Goal: Task Accomplishment & Management: Check status

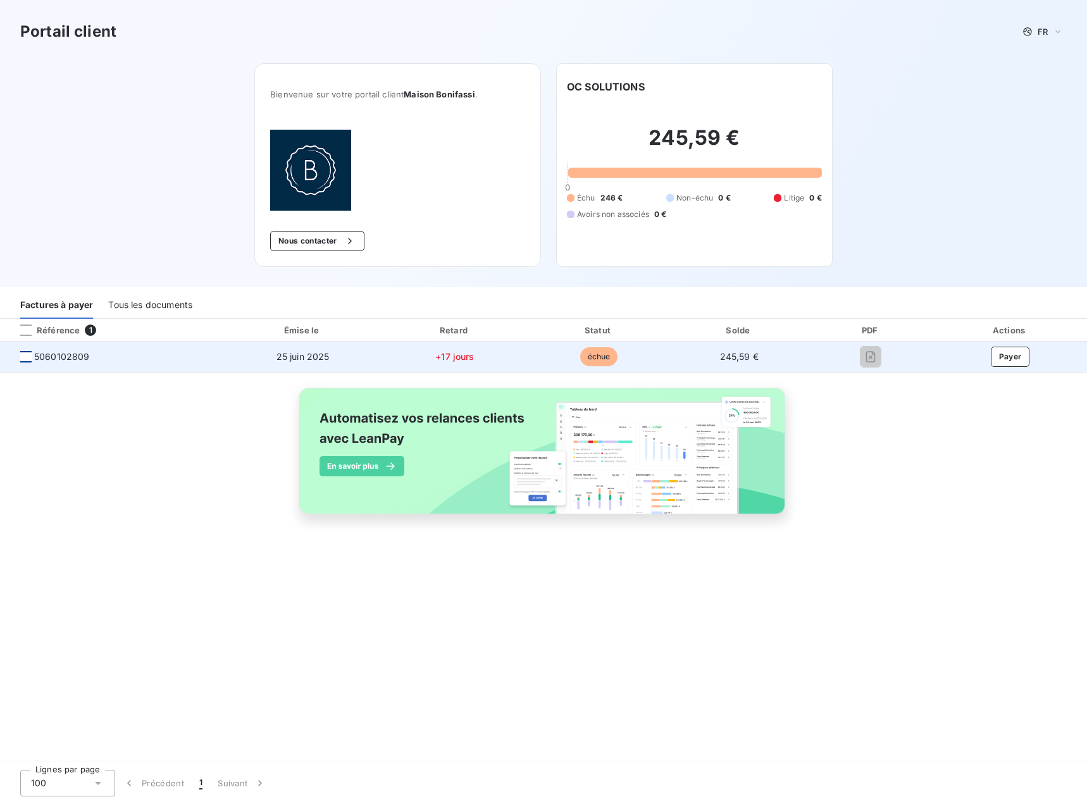
click at [28, 355] on div at bounding box center [25, 356] width 11 height 11
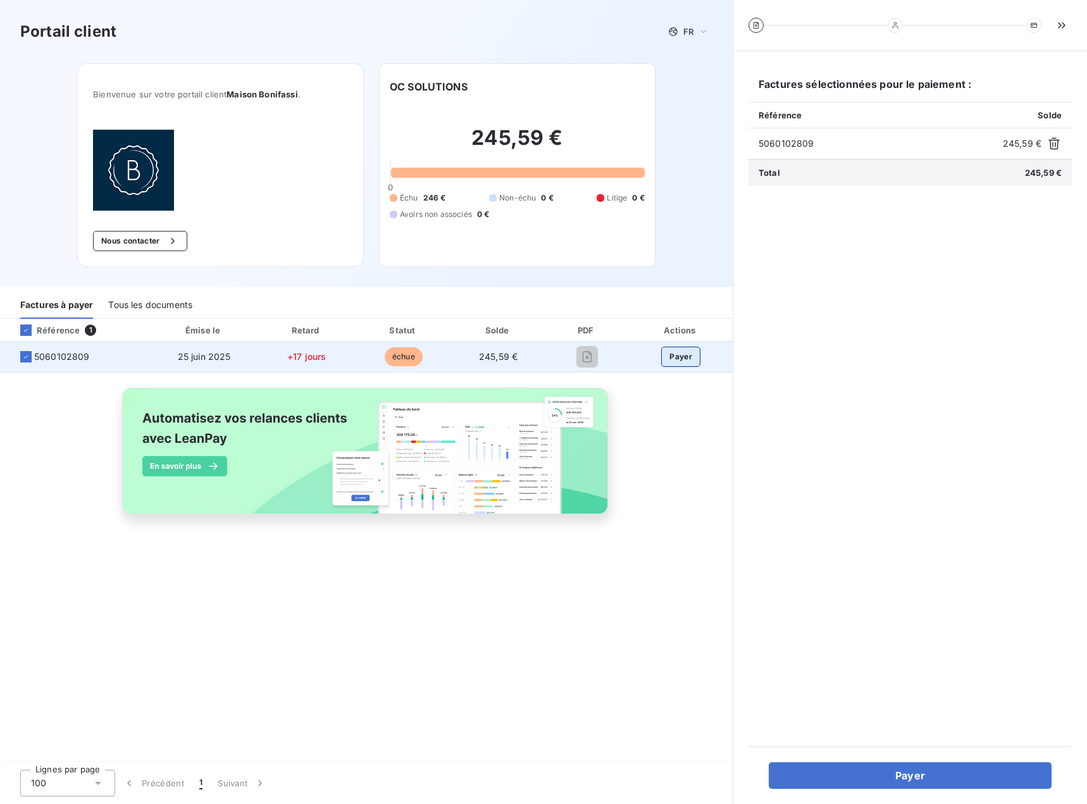
click at [683, 359] on button "Payer" at bounding box center [680, 357] width 39 height 20
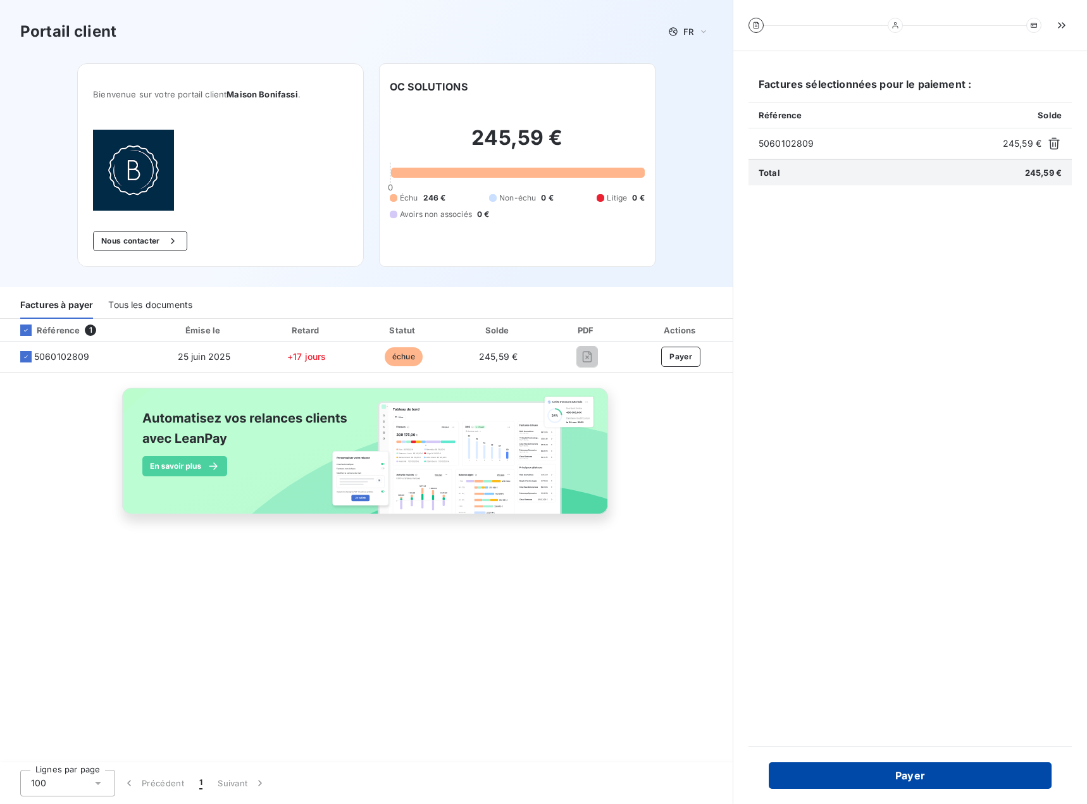
click at [945, 781] on button "Payer" at bounding box center [910, 776] width 283 height 27
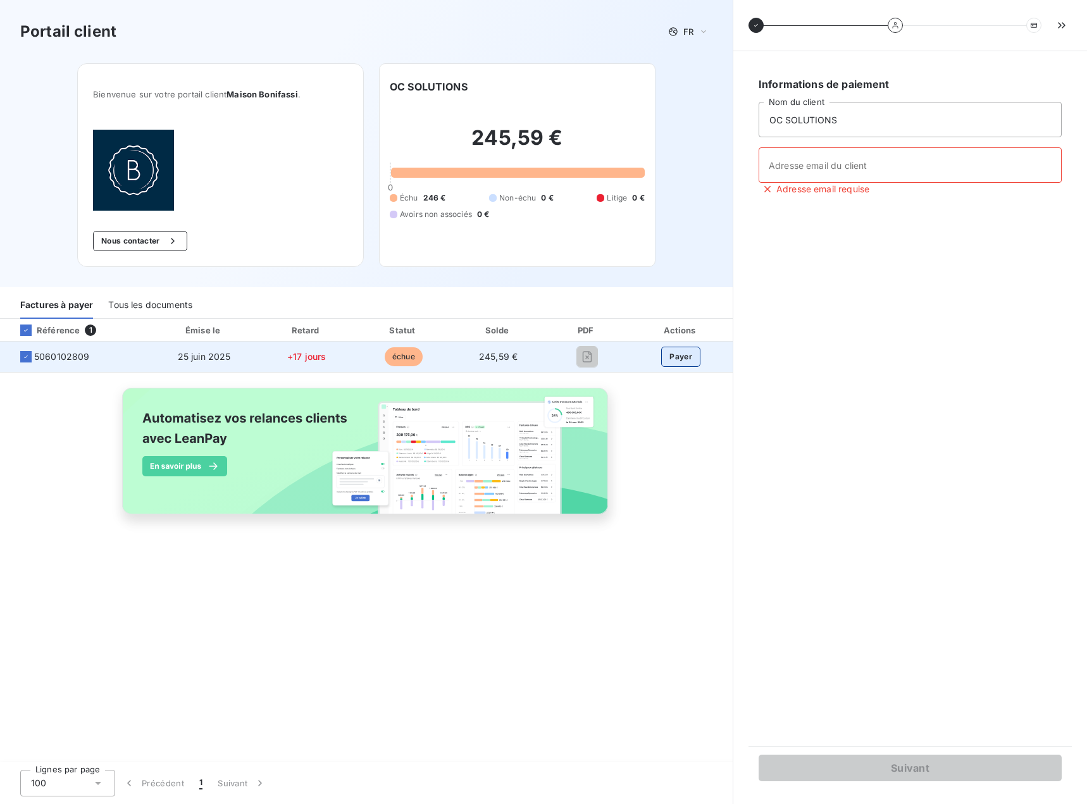
click at [691, 355] on button "Payer" at bounding box center [680, 357] width 39 height 20
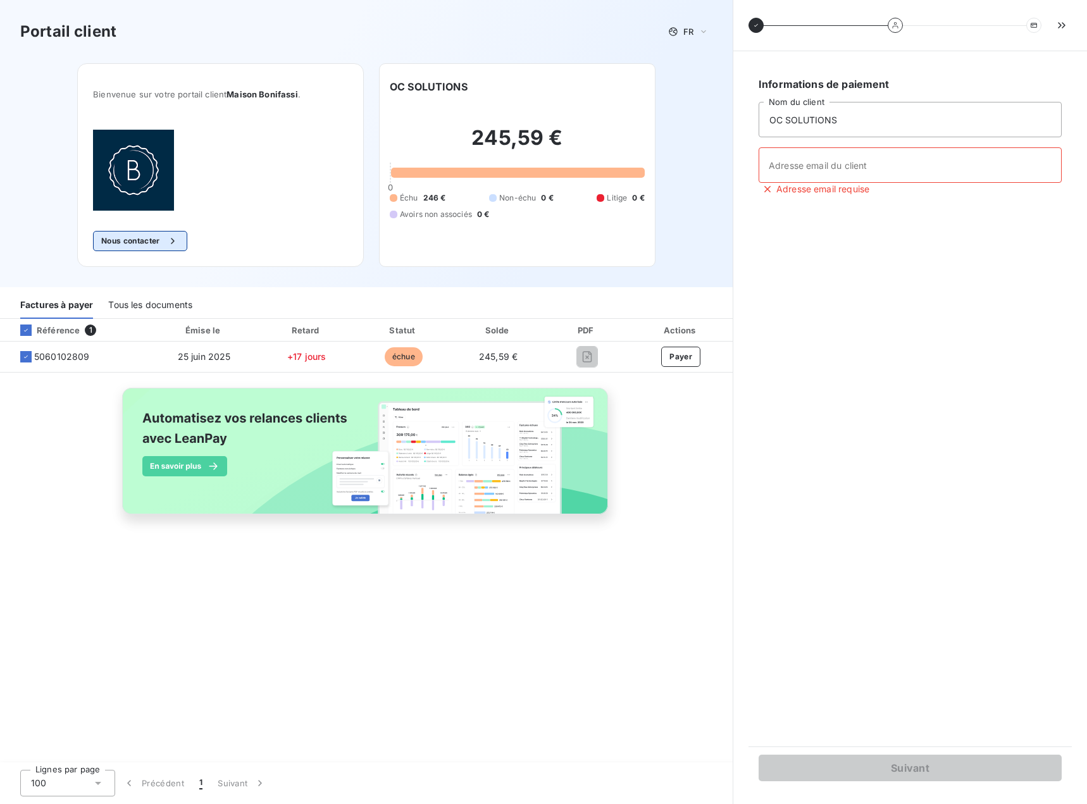
click at [122, 241] on button "Nous contacter" at bounding box center [140, 241] width 94 height 20
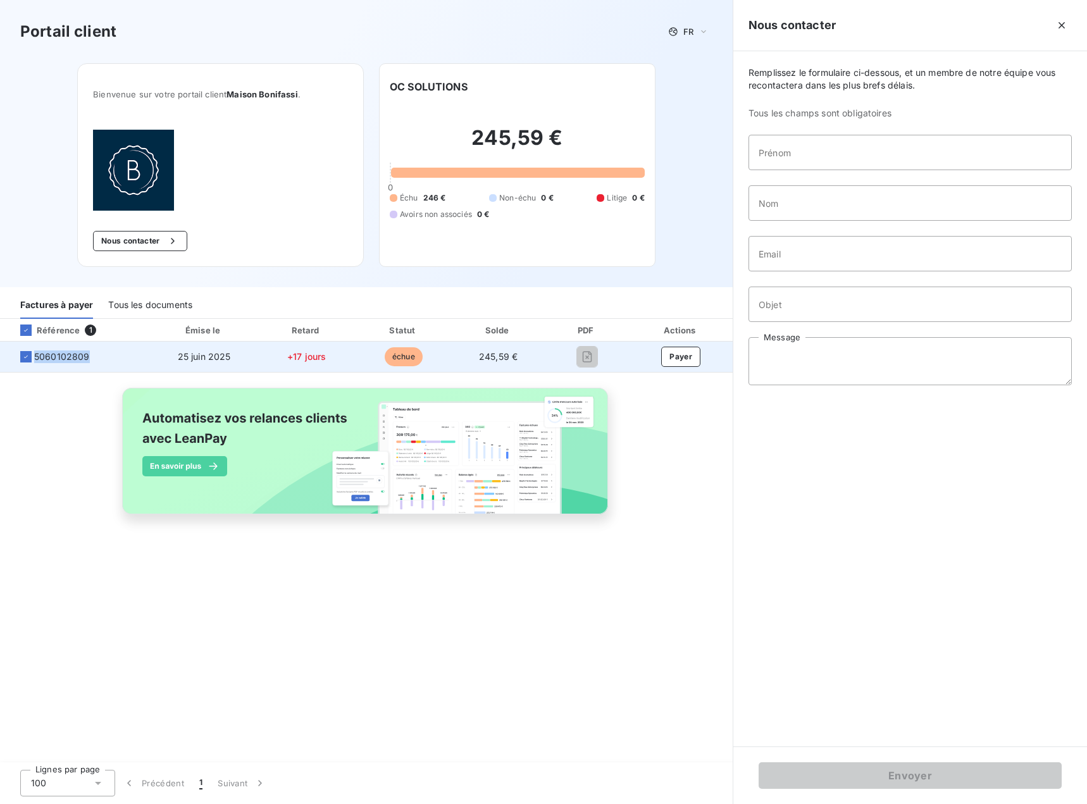
drag, startPoint x: 93, startPoint y: 357, endPoint x: 32, endPoint y: 355, distance: 61.4
click at [32, 355] on span "5060102809" at bounding box center [75, 357] width 130 height 13
